Goal: Task Accomplishment & Management: Manage account settings

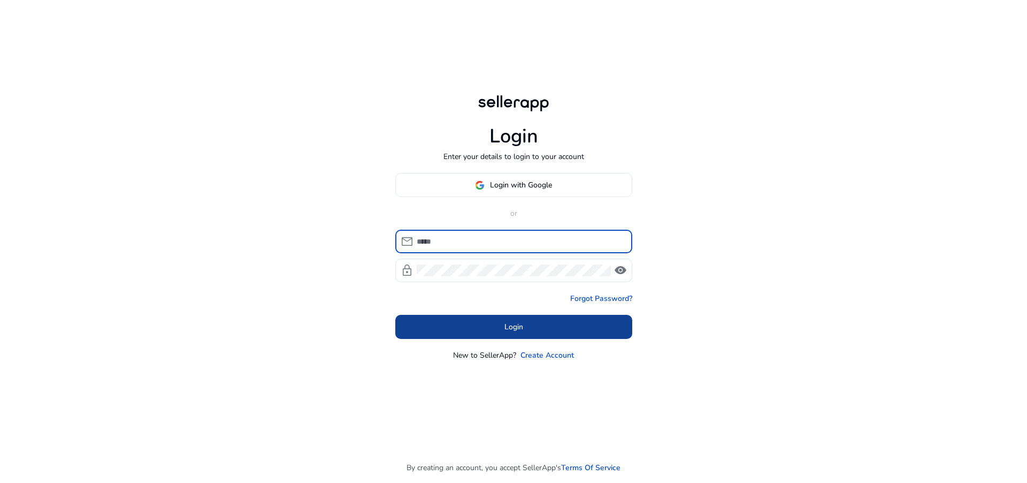
type input "**********"
click at [519, 326] on span "Login" at bounding box center [513, 326] width 19 height 11
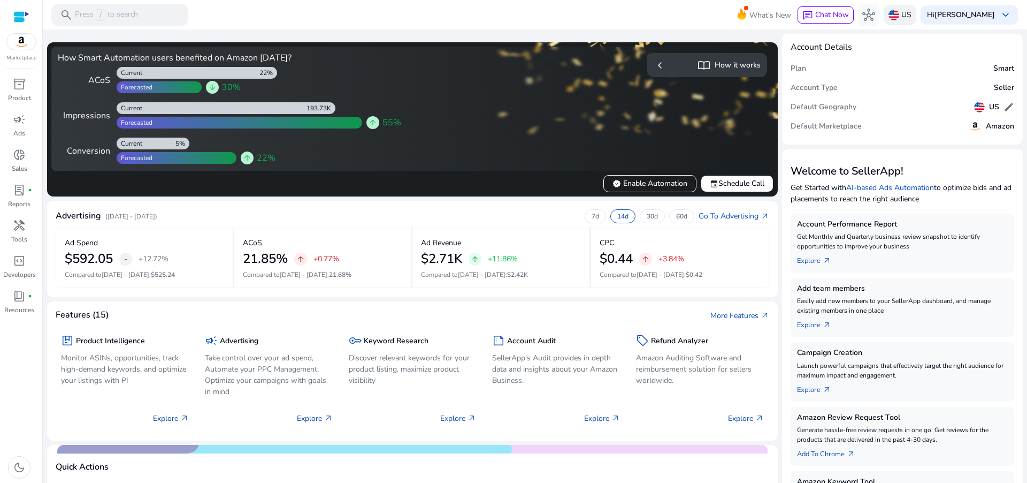
click at [896, 14] on img at bounding box center [894, 15] width 11 height 11
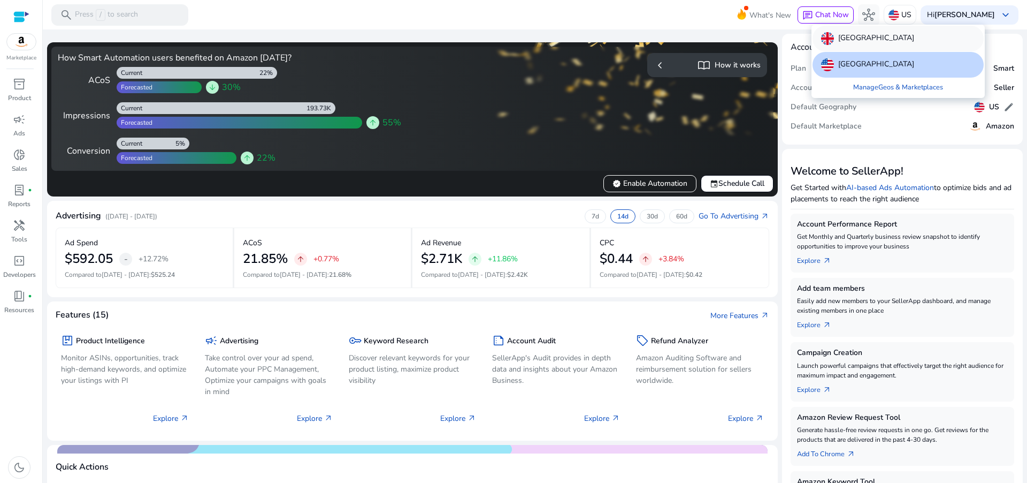
click at [871, 42] on p "[GEOGRAPHIC_DATA]" at bounding box center [876, 38] width 76 height 13
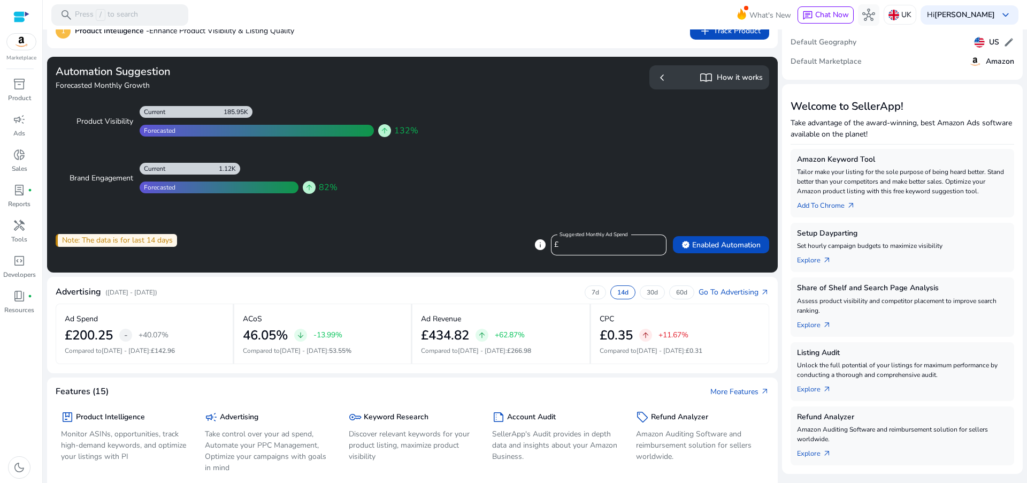
scroll to position [79, 0]
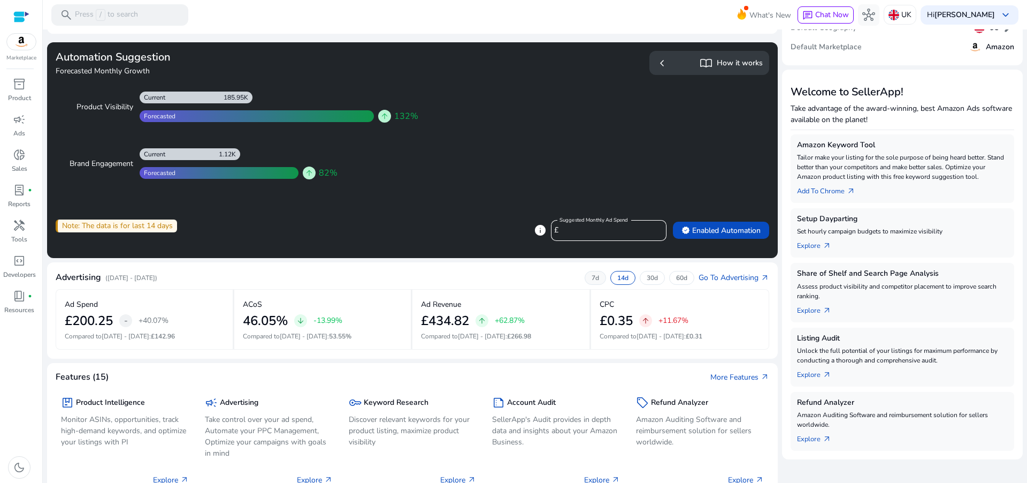
click at [597, 277] on div "7d" at bounding box center [595, 278] width 21 height 14
click at [625, 271] on div "14d" at bounding box center [622, 278] width 25 height 14
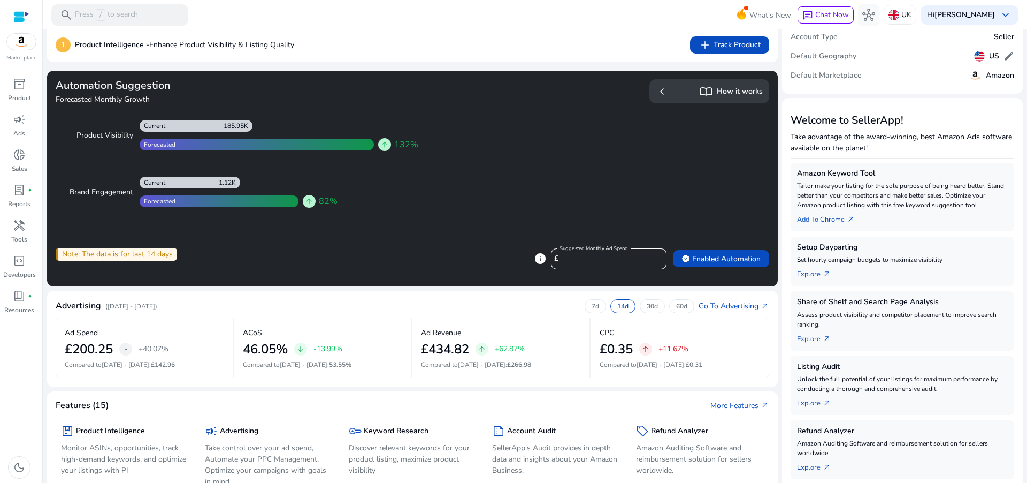
scroll to position [49, 0]
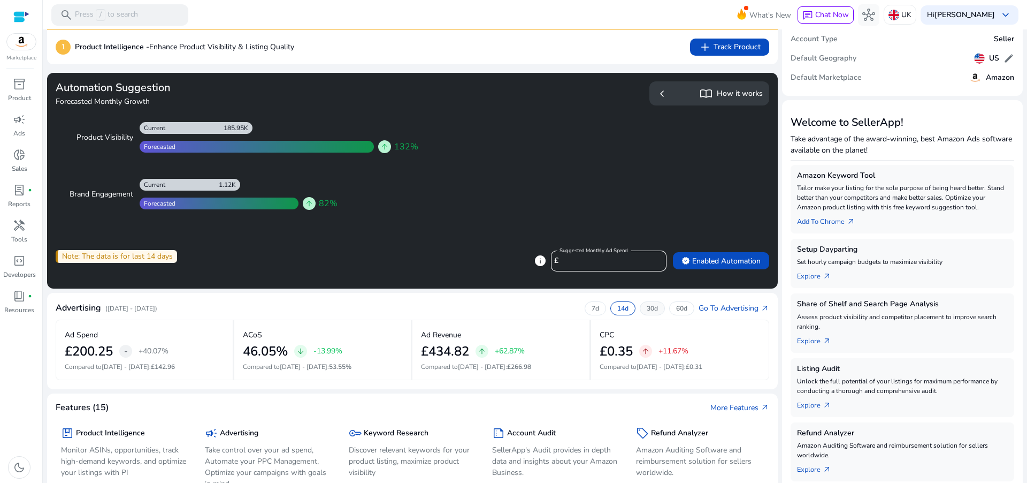
click at [659, 308] on div "30d" at bounding box center [652, 308] width 25 height 14
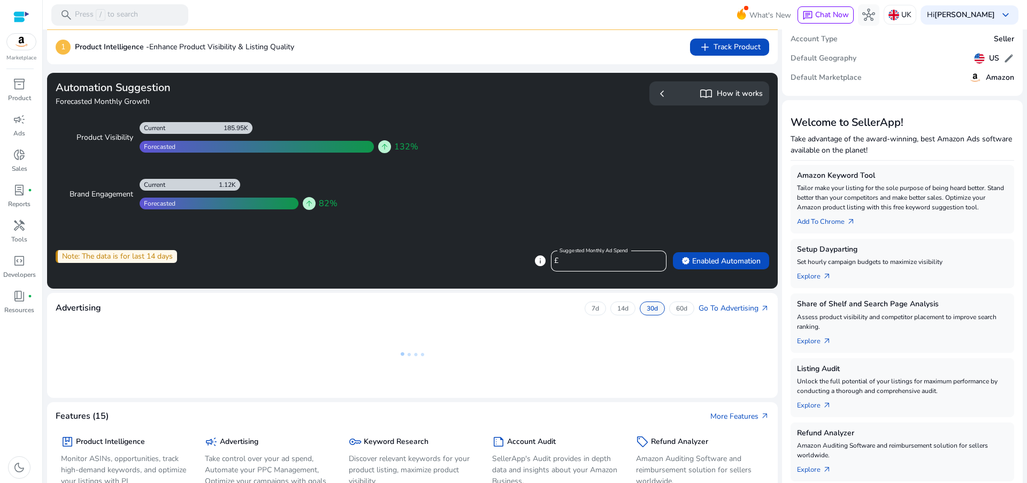
scroll to position [0, 0]
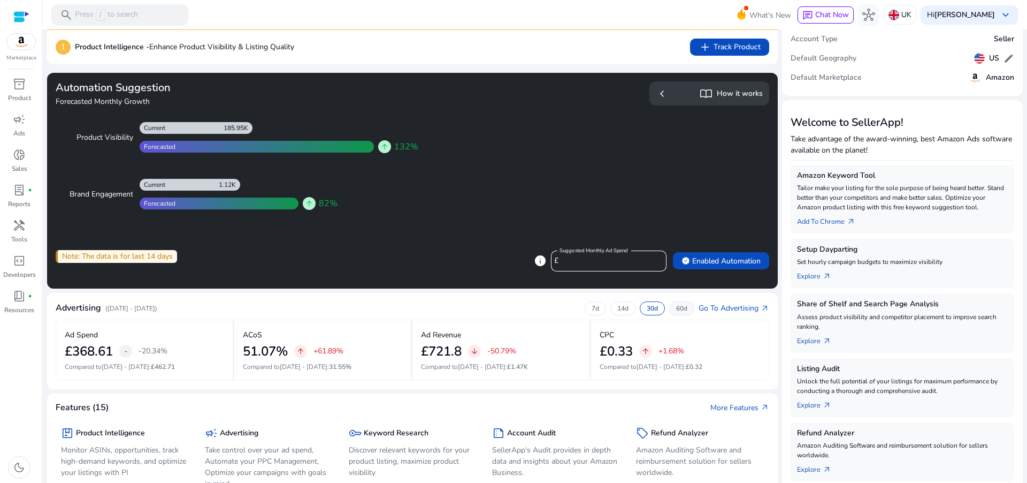
click at [682, 306] on p "60d" at bounding box center [681, 308] width 11 height 9
click at [647, 311] on p "30d" at bounding box center [652, 308] width 11 height 9
click at [619, 309] on p "14d" at bounding box center [622, 308] width 11 height 9
click at [592, 309] on p "7d" at bounding box center [595, 308] width 7 height 9
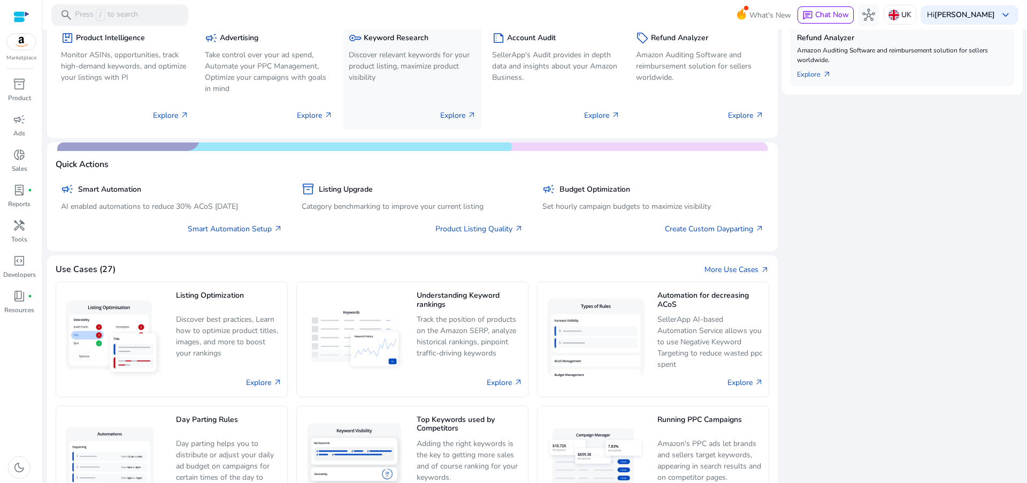
scroll to position [494, 0]
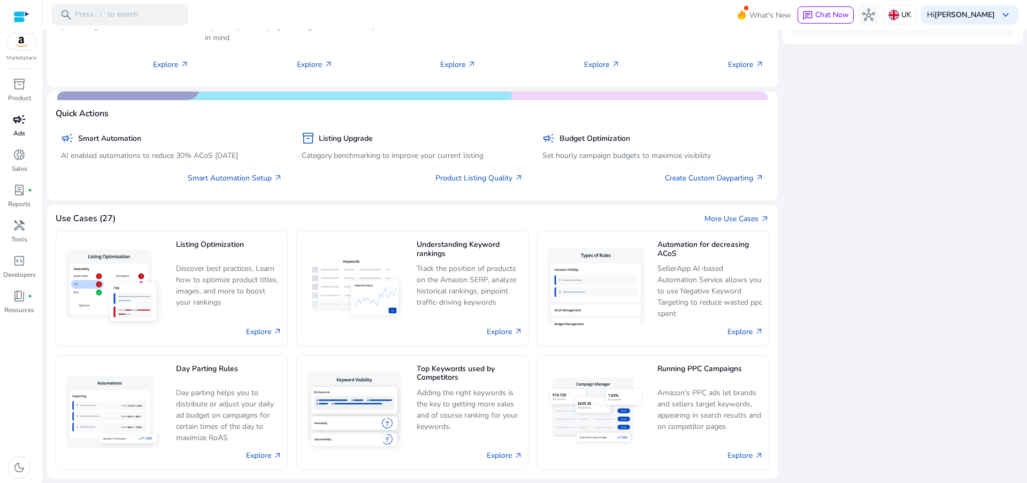
click at [24, 126] on span "campaign" at bounding box center [19, 119] width 13 height 13
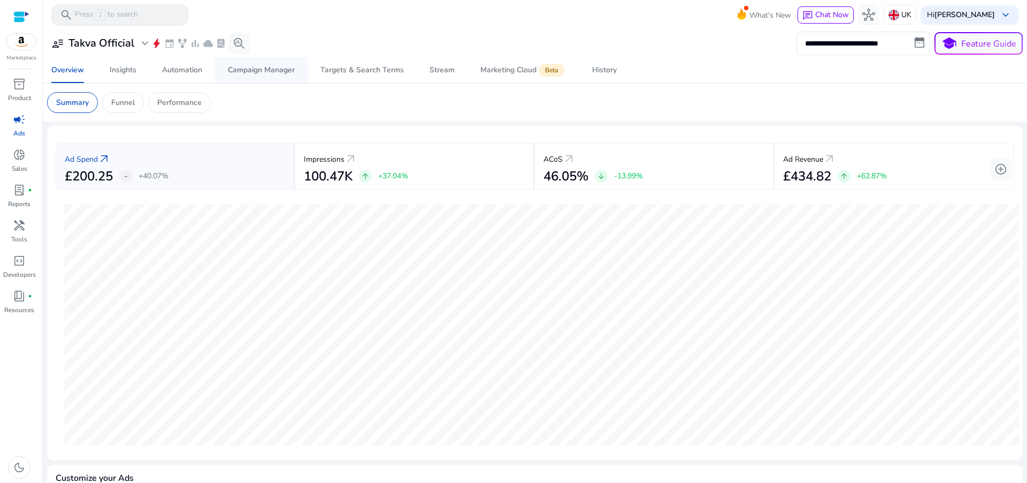
click at [272, 72] on div "Campaign Manager" at bounding box center [261, 69] width 67 height 7
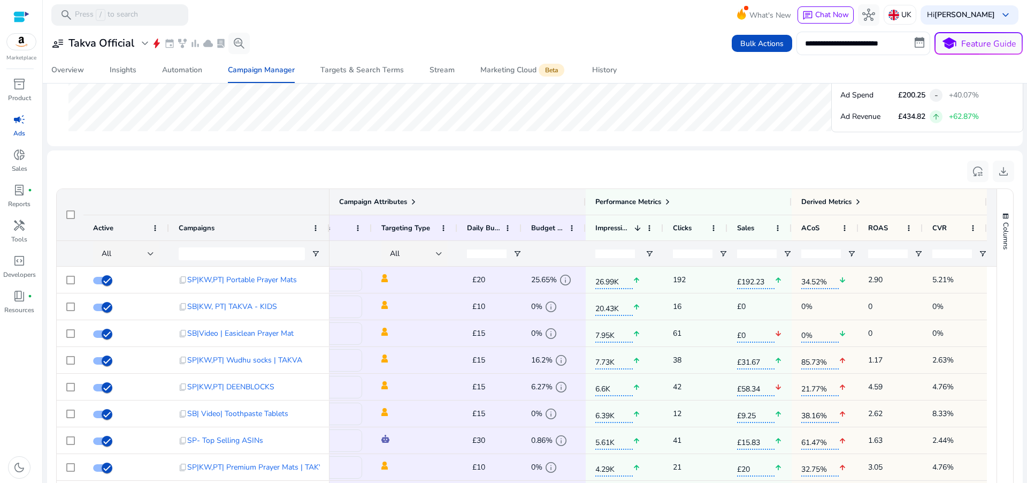
click at [412, 201] on span at bounding box center [413, 201] width 9 height 9
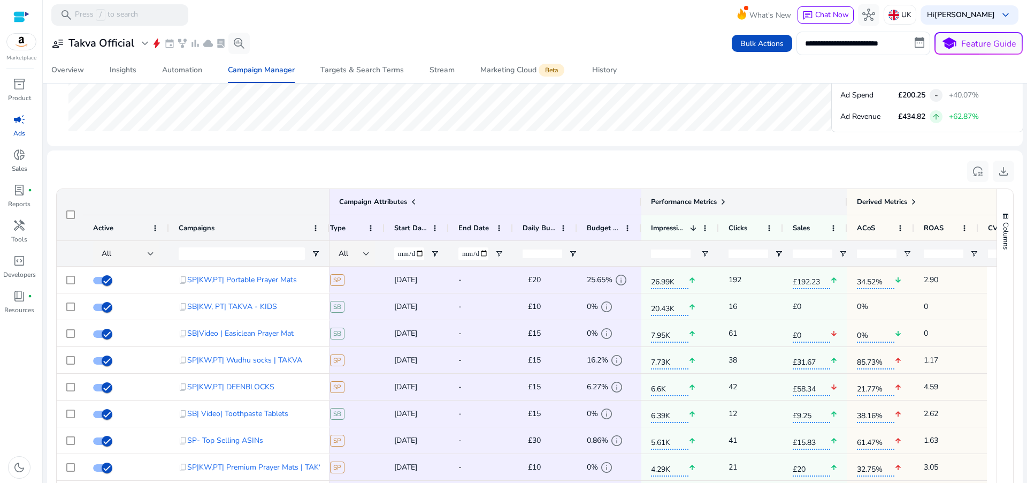
click at [723, 200] on span at bounding box center [723, 201] width 9 height 9
